Goal: Task Accomplishment & Management: Use online tool/utility

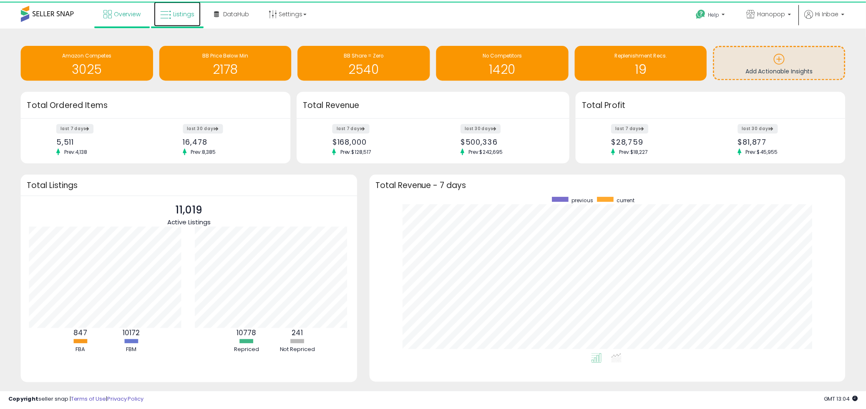
scroll to position [416930, 416628]
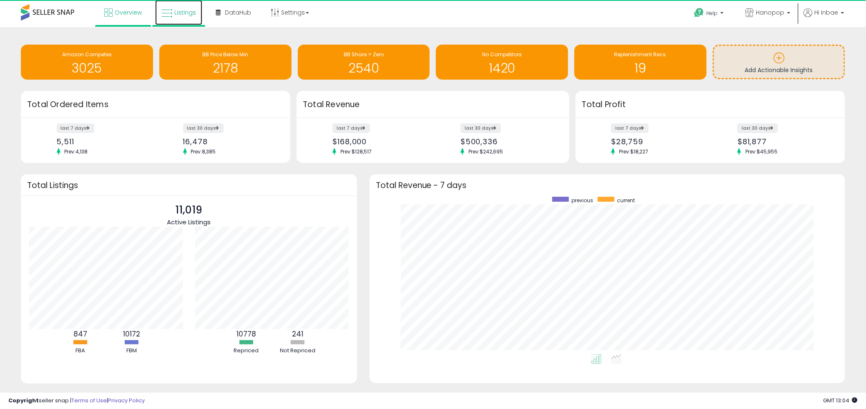
click at [184, 12] on span "Listings" at bounding box center [185, 12] width 22 height 8
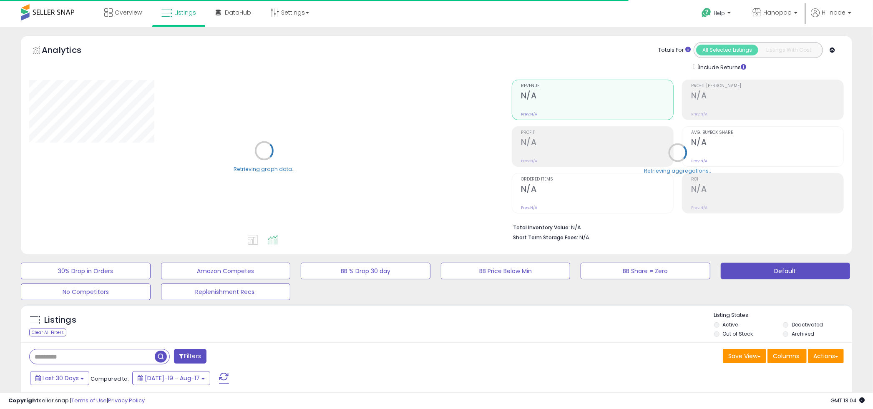
type input "****"
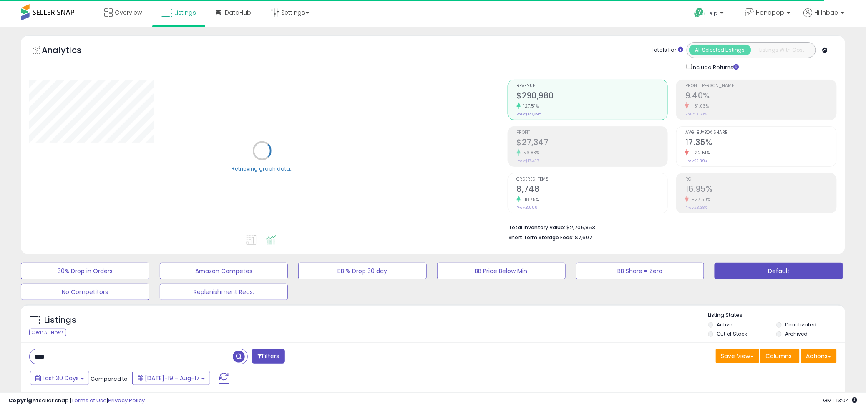
drag, startPoint x: 92, startPoint y: 357, endPoint x: -1, endPoint y: 347, distance: 93.6
click at [0, 347] on html "Unable to login Retrieving listings data.. has not yet accepted the Terms of Us…" at bounding box center [433, 204] width 866 height 409
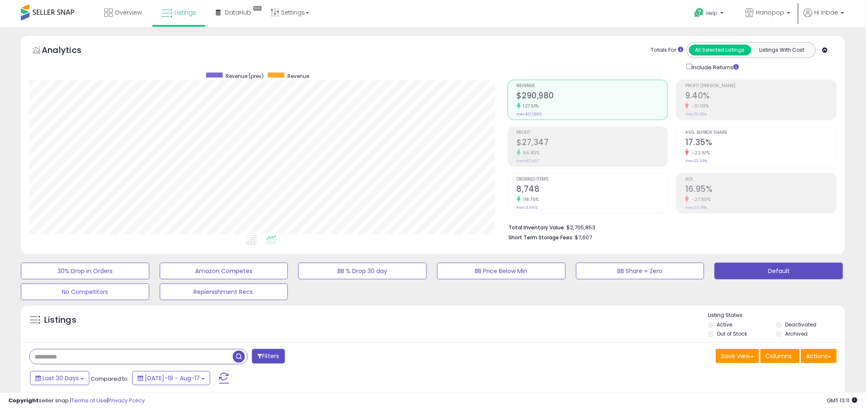
click at [289, 266] on div "Amazon Competes" at bounding box center [225, 271] width 139 height 17
click at [72, 357] on input "text" at bounding box center [131, 357] width 203 height 15
